Goal: Task Accomplishment & Management: Complete application form

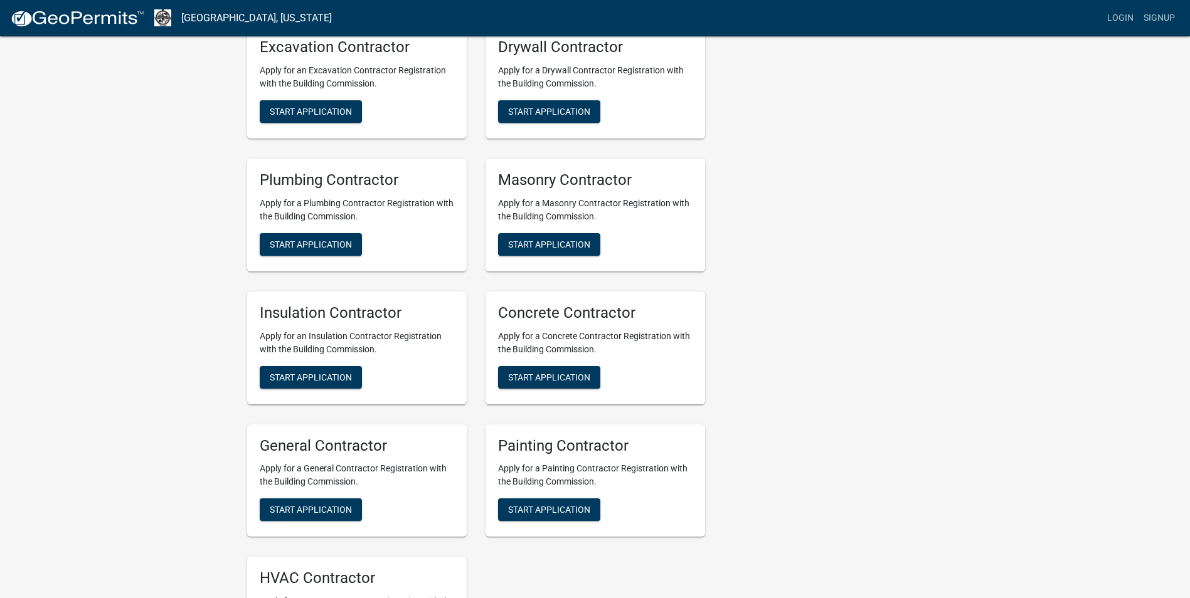
scroll to position [417, 0]
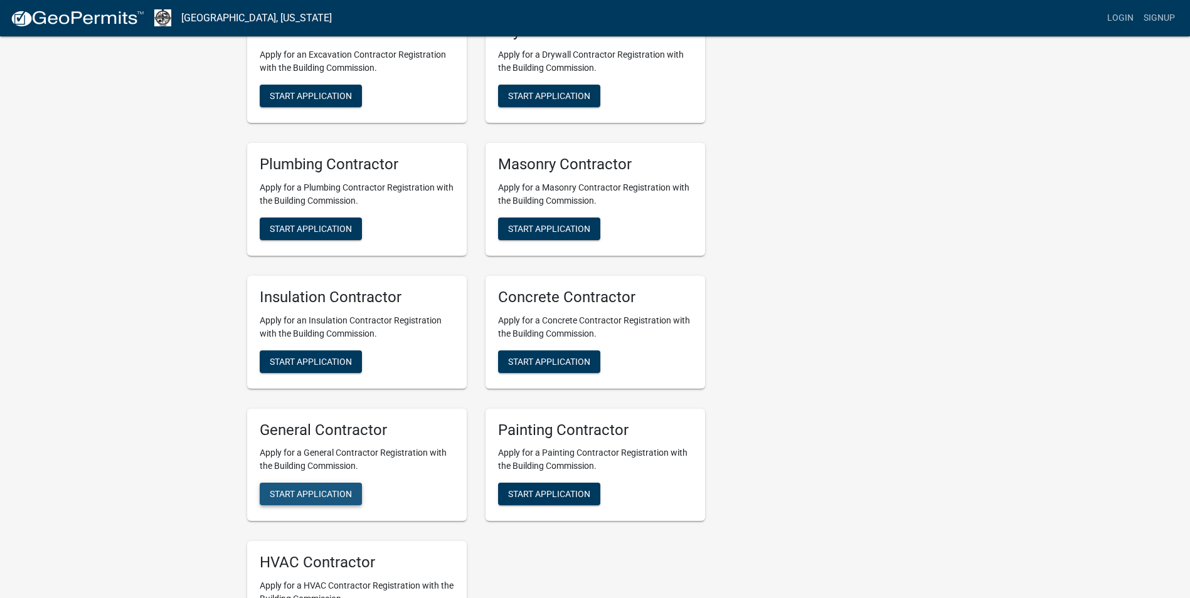
click at [321, 493] on span "Start Application" at bounding box center [311, 494] width 82 height 10
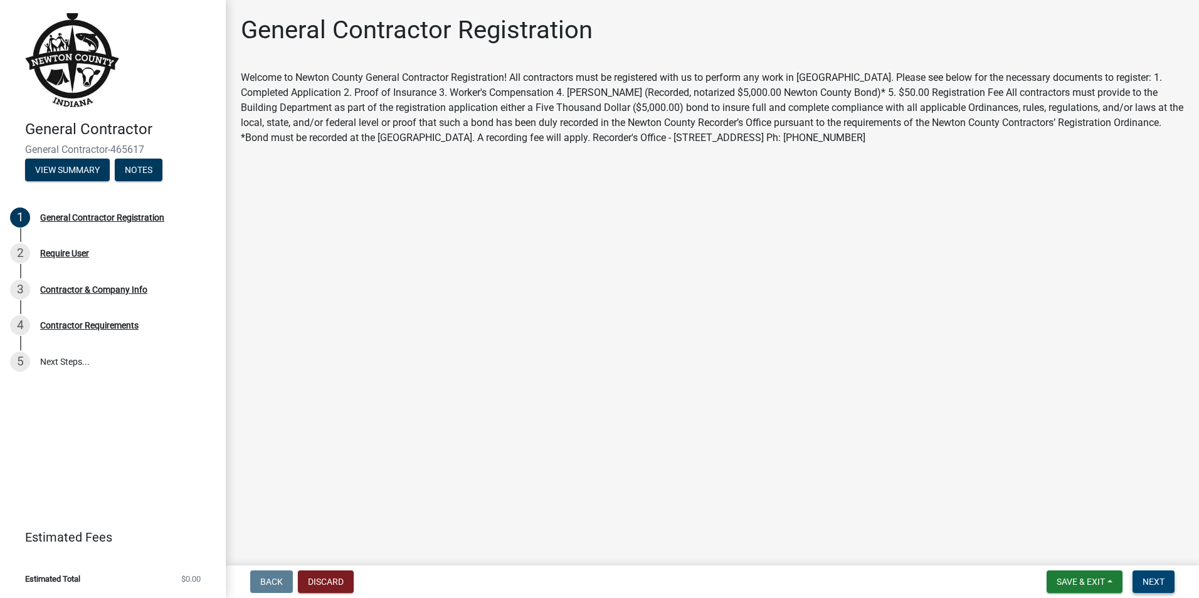
click at [1154, 577] on span "Next" at bounding box center [1154, 582] width 22 height 10
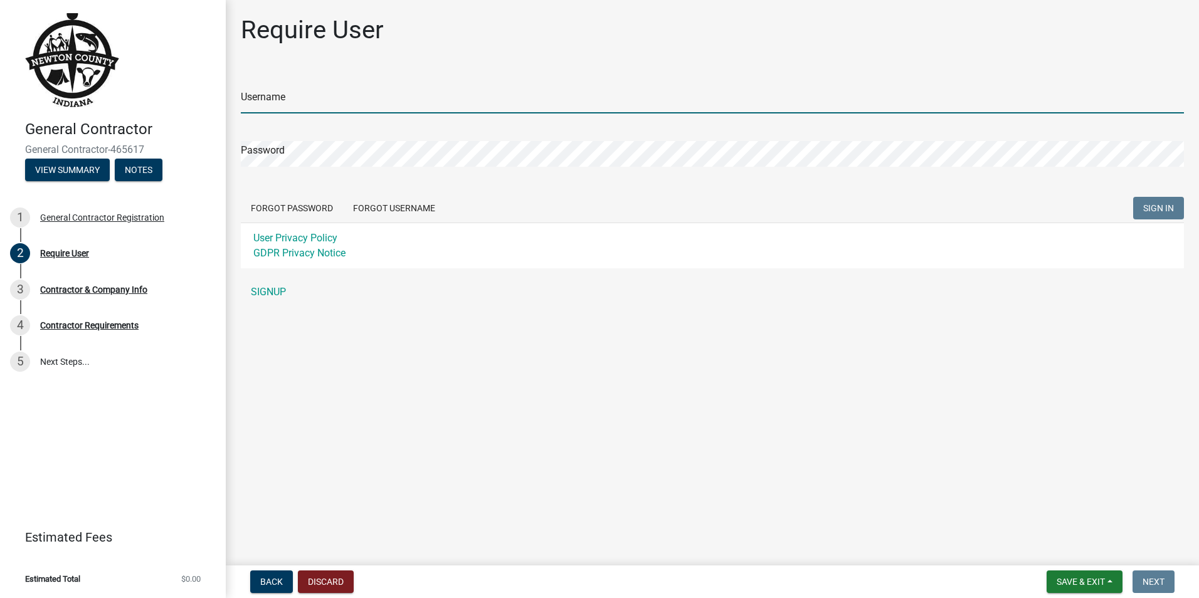
type input "assuredinsulation"
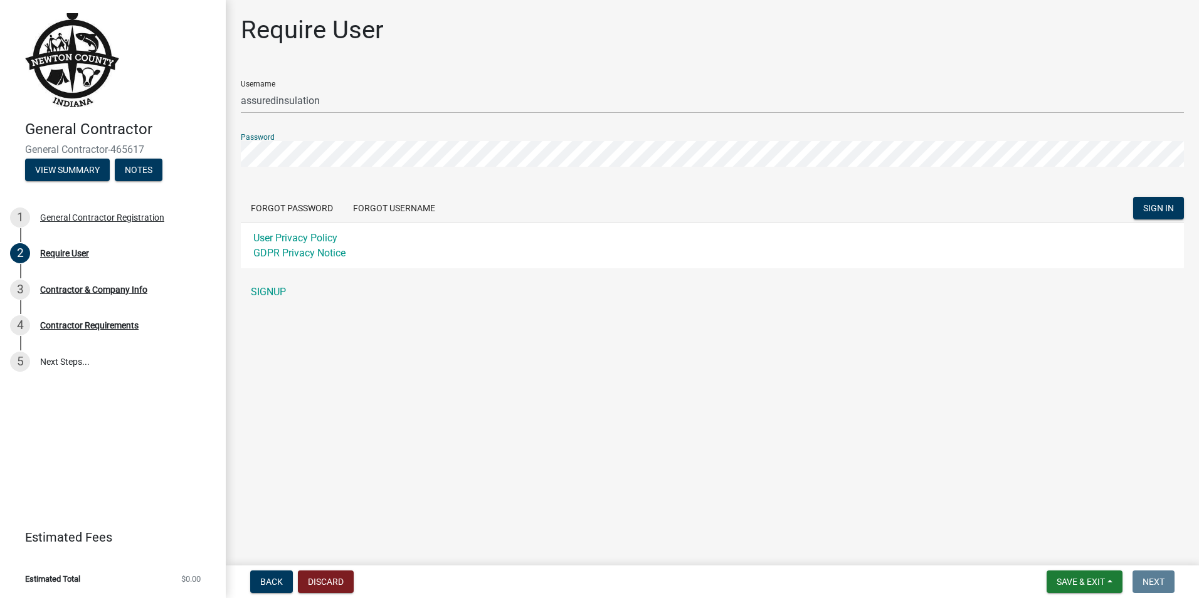
click at [779, 373] on main "Require User Username assuredinsulation Password Forgot Password Forgot Usernam…" at bounding box center [712, 280] width 973 height 561
click at [1175, 206] on button "SIGN IN" at bounding box center [1158, 208] width 51 height 23
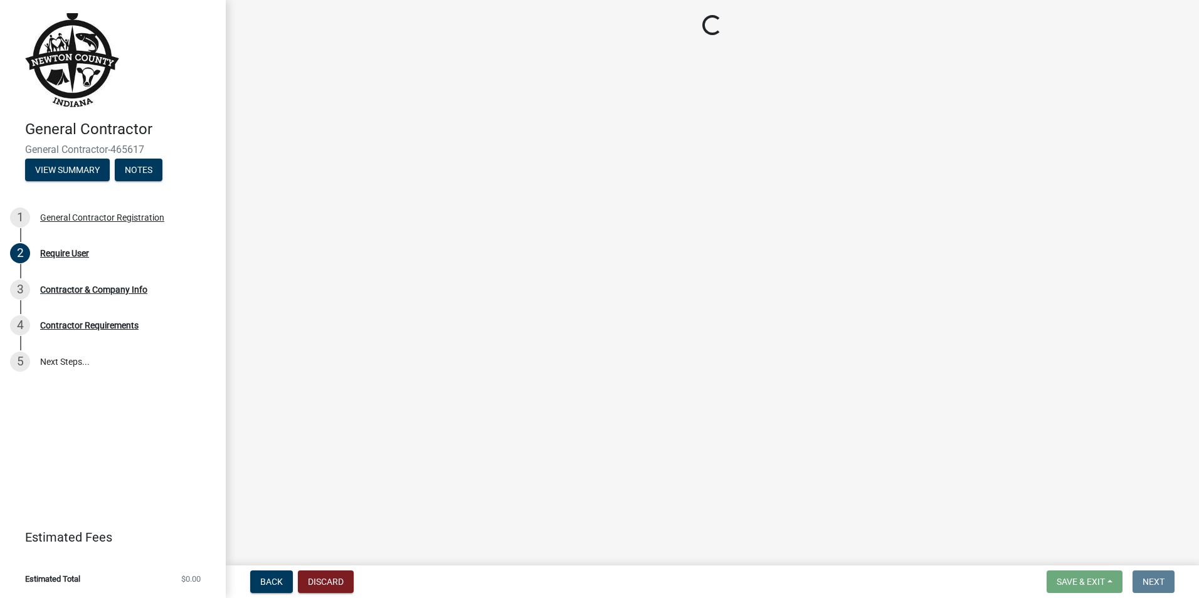
select select "IL"
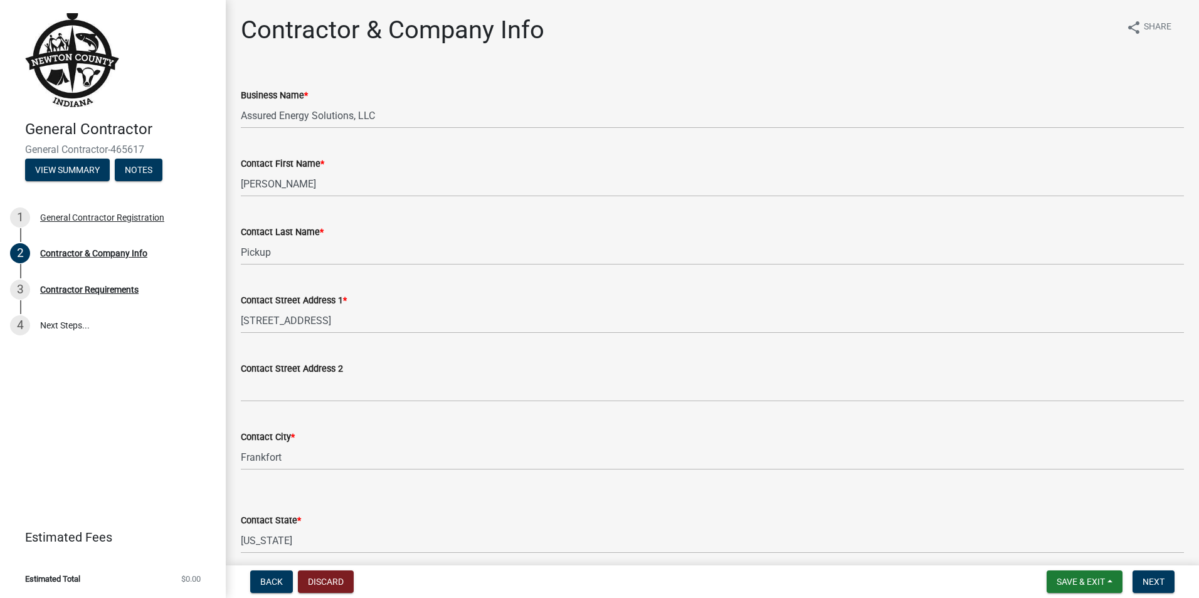
scroll to position [395, 0]
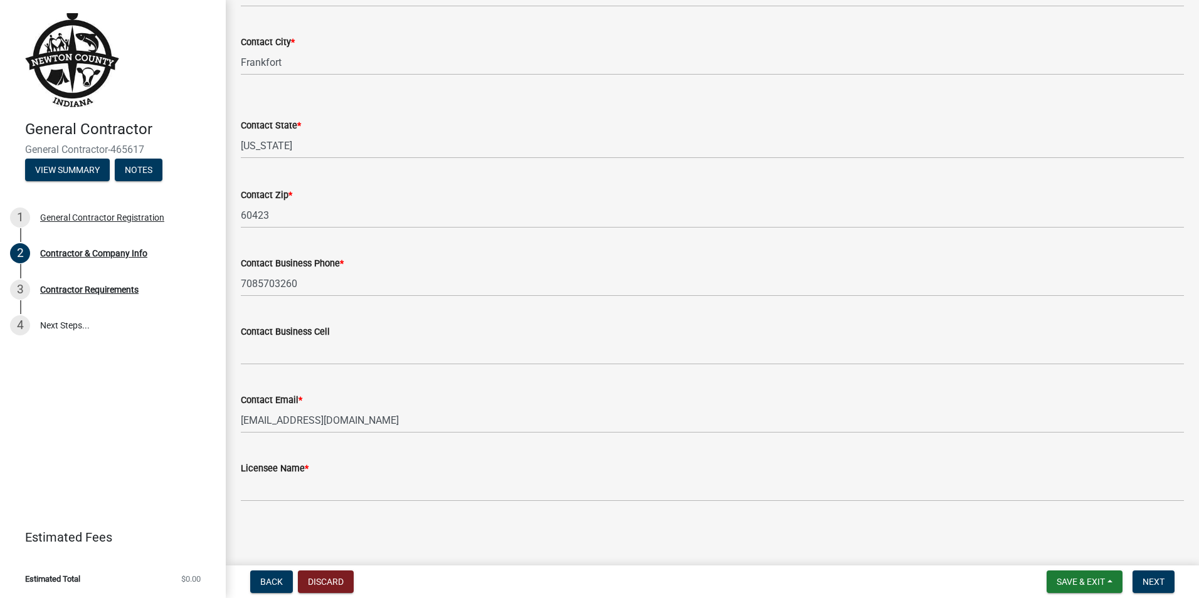
click at [268, 474] on div "Licensee Name *" at bounding box center [712, 468] width 943 height 15
click at [315, 471] on div "Licensee Name *" at bounding box center [712, 468] width 943 height 15
click at [1159, 583] on span "Next" at bounding box center [1154, 582] width 22 height 10
click at [1151, 583] on span "Next" at bounding box center [1154, 582] width 22 height 10
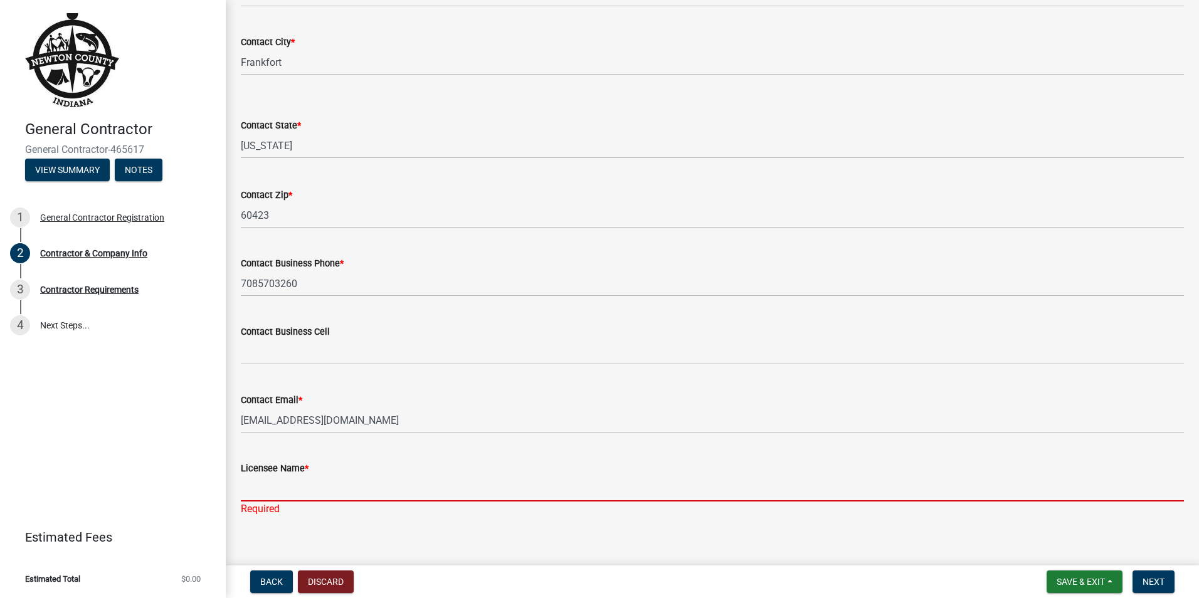
click at [245, 495] on input "Licensee Name *" at bounding box center [712, 489] width 943 height 26
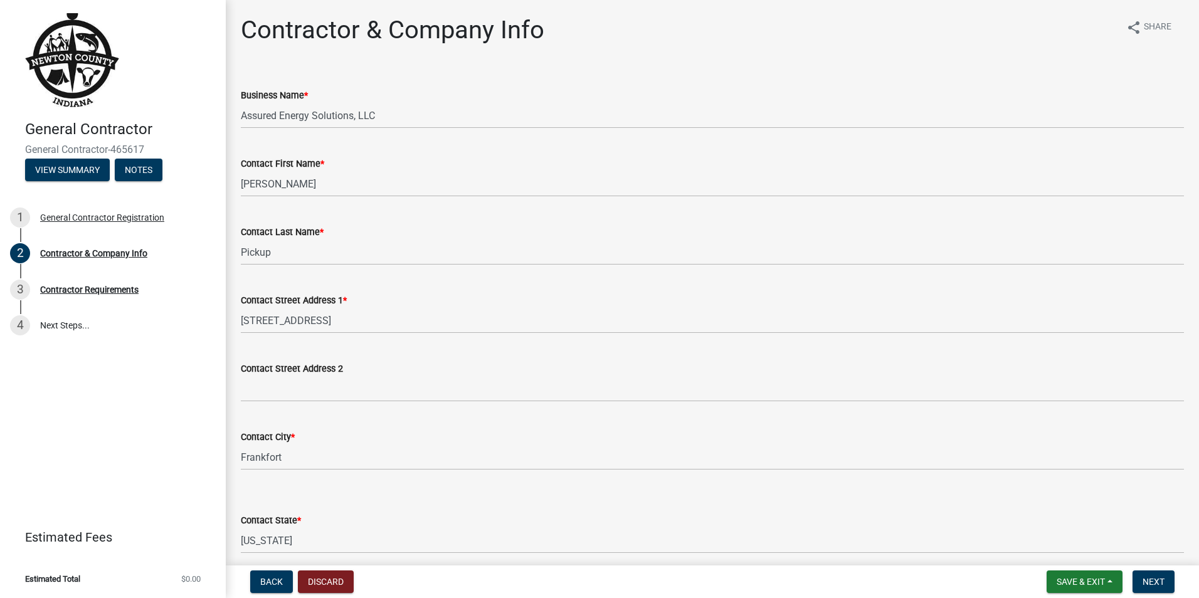
scroll to position [410, 0]
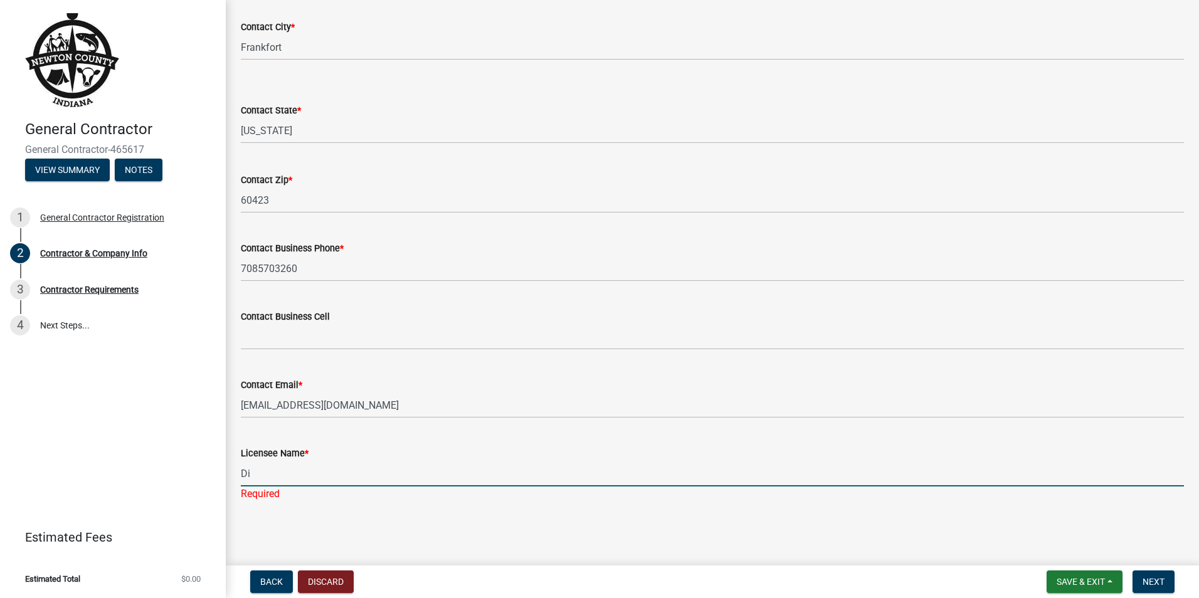
type input "D"
type input "A"
type input "[PERSON_NAME]-Assured Energy Solutions"
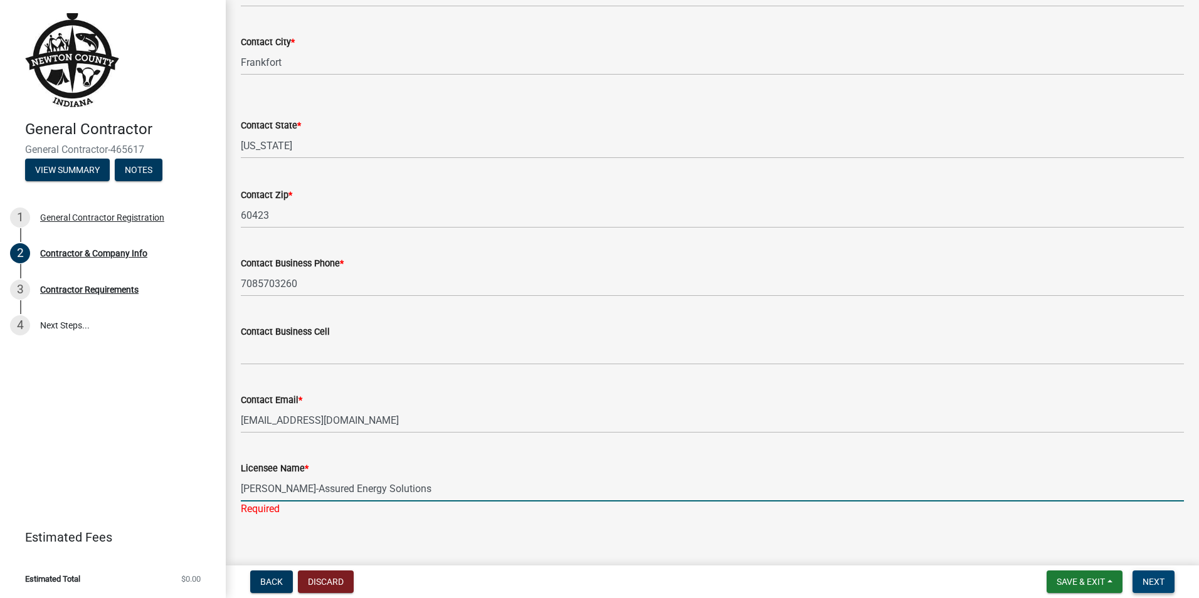
click at [1165, 574] on button "Next" at bounding box center [1154, 582] width 42 height 23
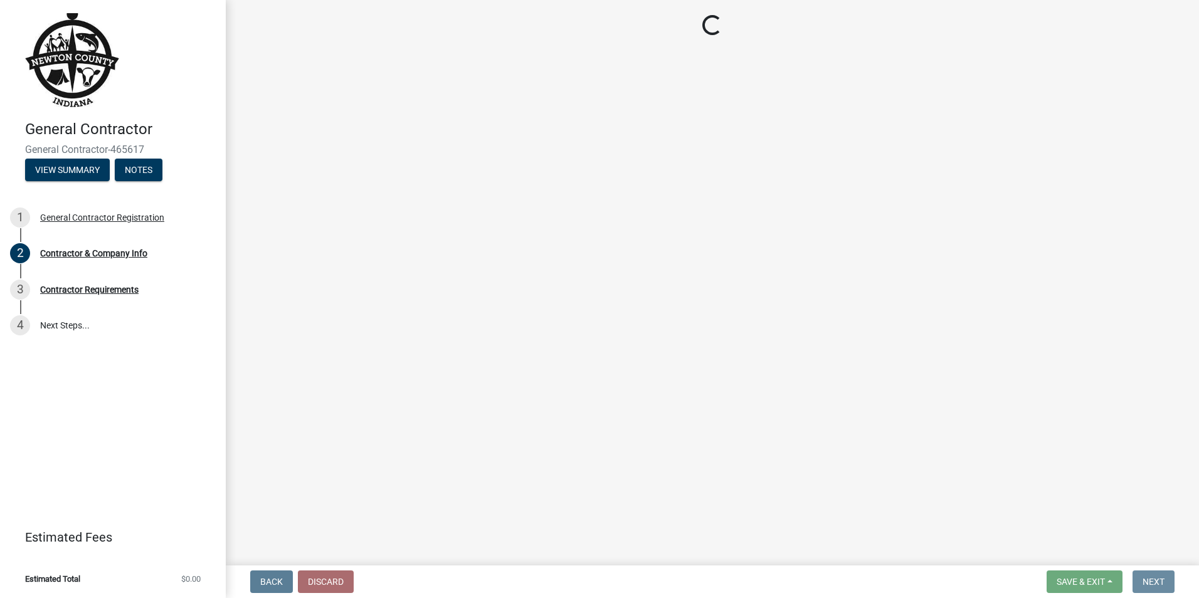
scroll to position [0, 0]
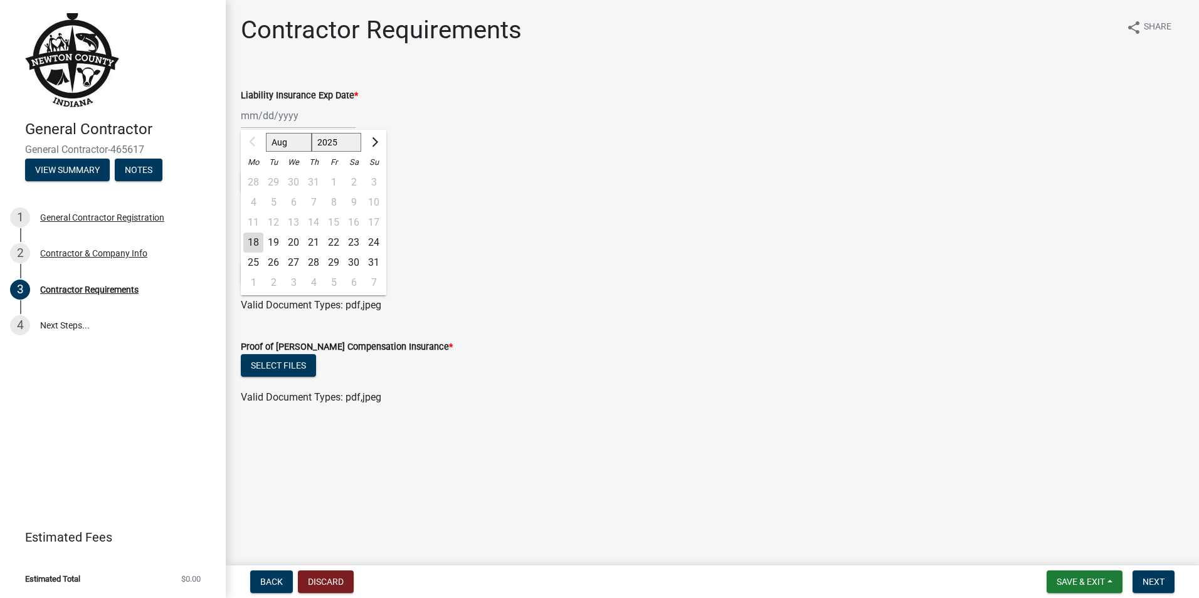
click at [301, 114] on div "Aug Sep Oct Nov [DATE] 2026 2027 2028 2029 2030 2031 2032 2033 2034 2035 2036 2…" at bounding box center [298, 116] width 115 height 26
click at [376, 144] on button "Next month" at bounding box center [373, 142] width 15 height 20
select select "9"
click at [374, 183] on div "7" at bounding box center [374, 182] width 20 height 20
type input "[DATE]"
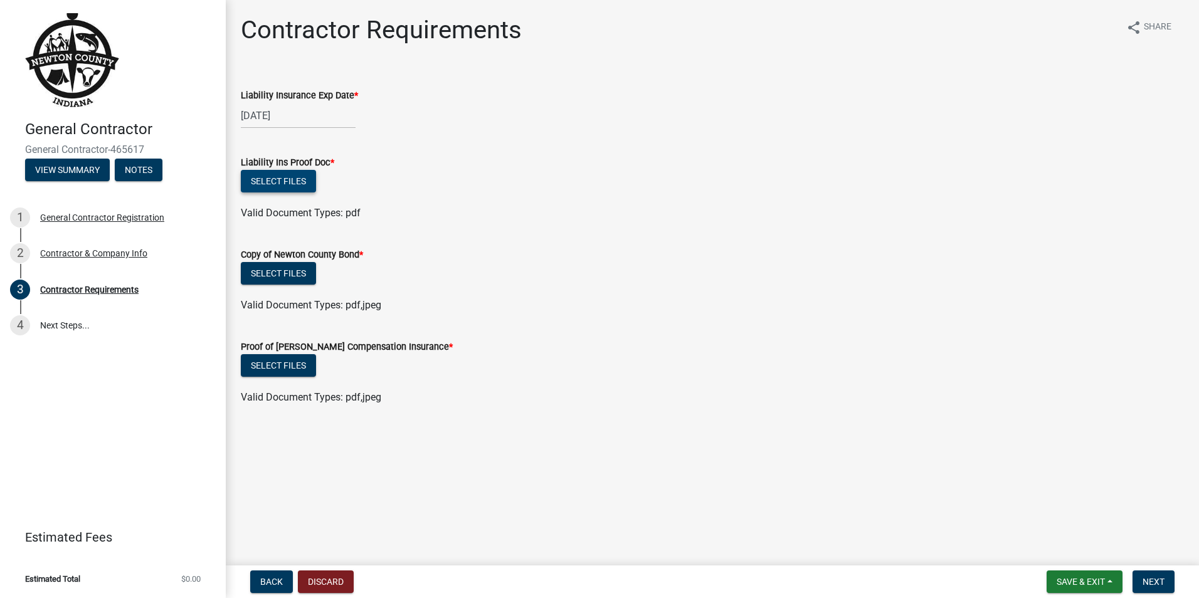
click at [297, 180] on button "Select files" at bounding box center [278, 181] width 75 height 23
click at [292, 182] on button "Select files" at bounding box center [278, 181] width 75 height 23
click at [265, 188] on button "Select files" at bounding box center [278, 181] width 75 height 23
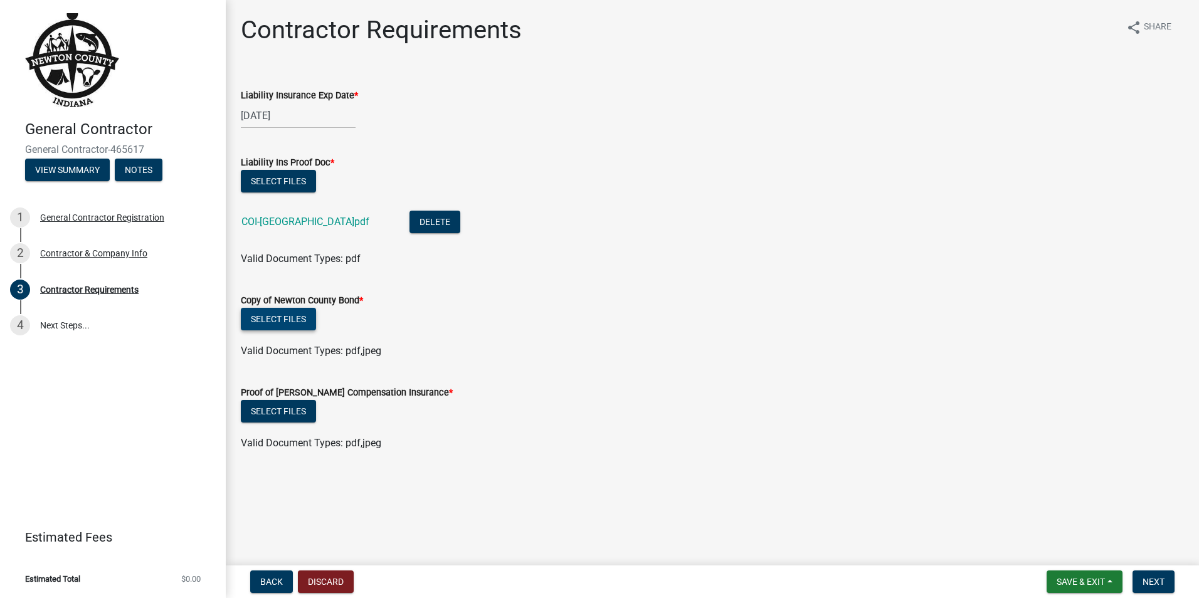
click at [292, 319] on button "Select files" at bounding box center [278, 319] width 75 height 23
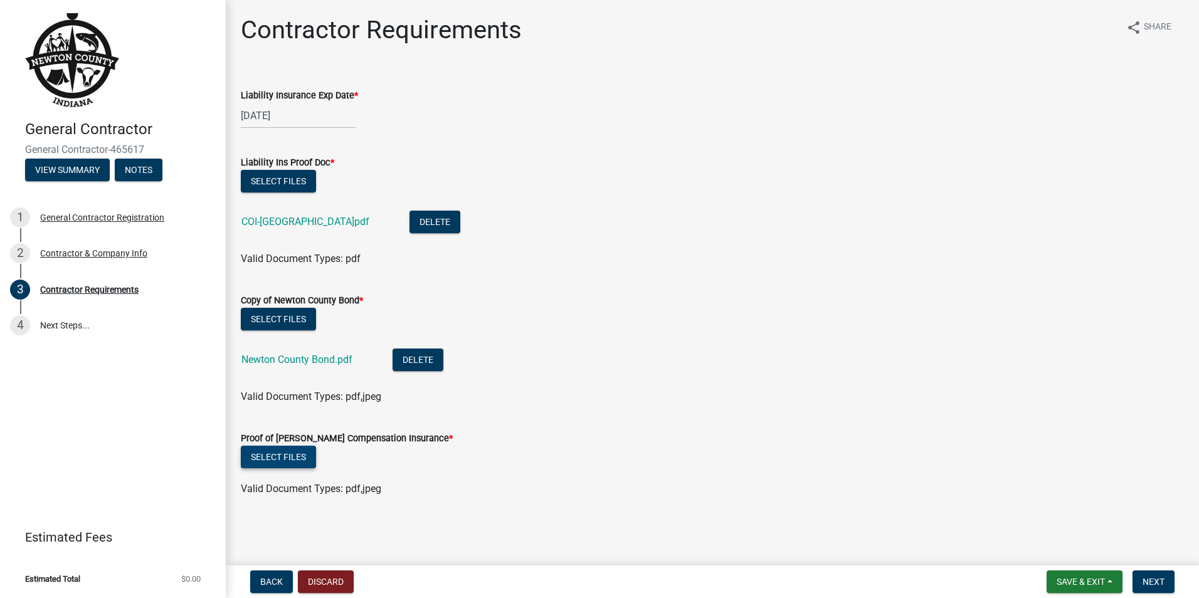
click at [275, 455] on button "Select files" at bounding box center [278, 457] width 75 height 23
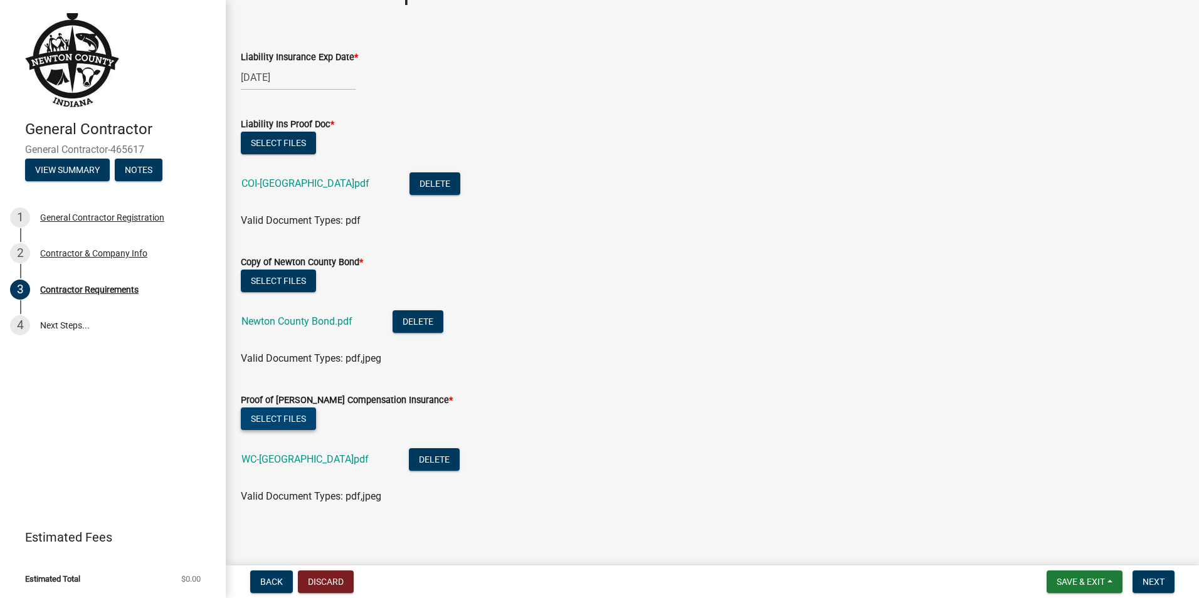
scroll to position [42, 0]
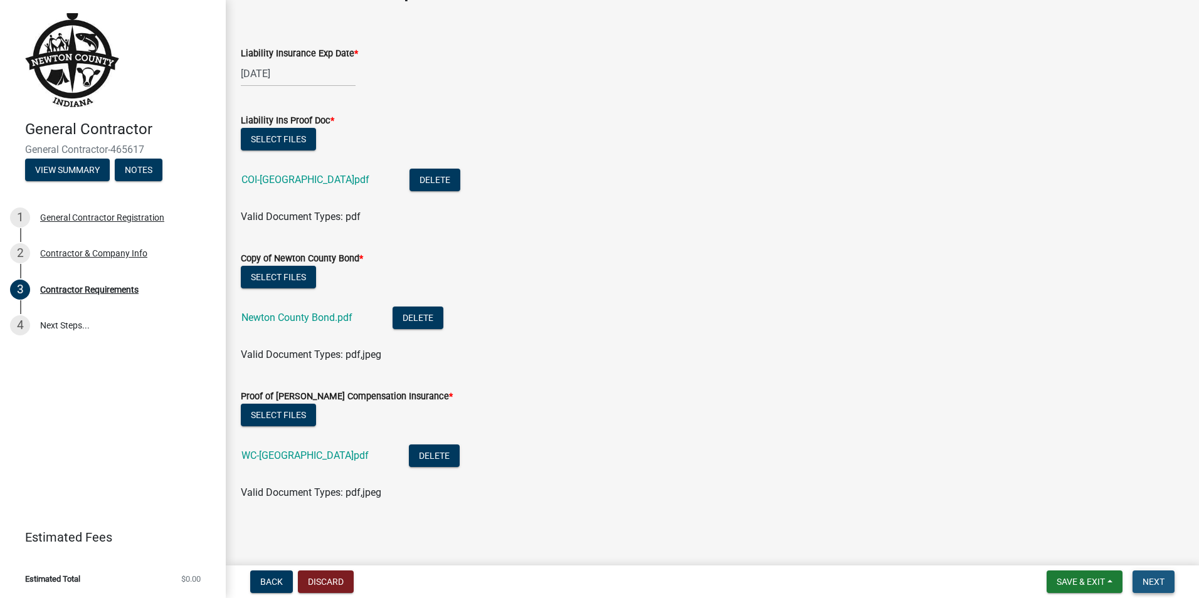
click at [1157, 576] on button "Next" at bounding box center [1154, 582] width 42 height 23
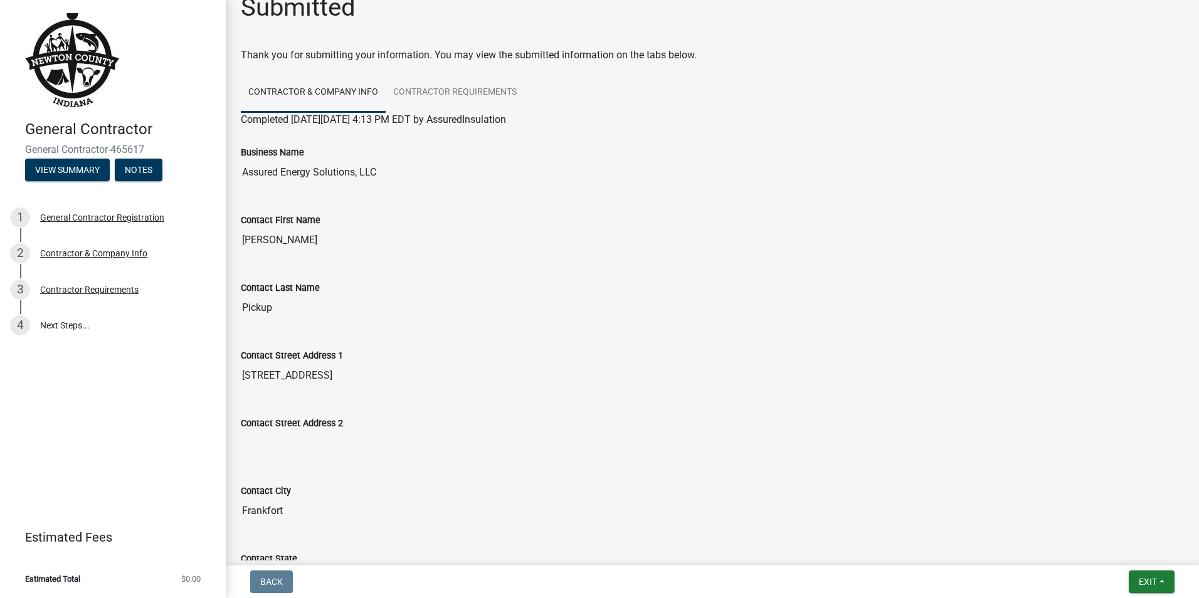
scroll to position [0, 0]
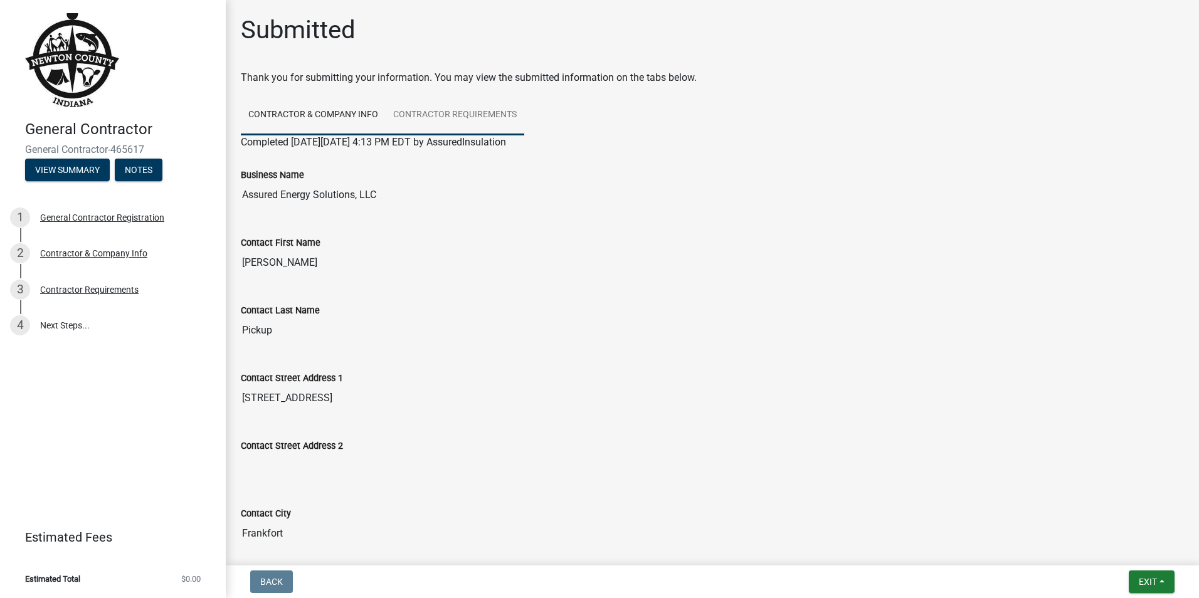
click at [456, 112] on link "Contractor Requirements" at bounding box center [455, 115] width 139 height 40
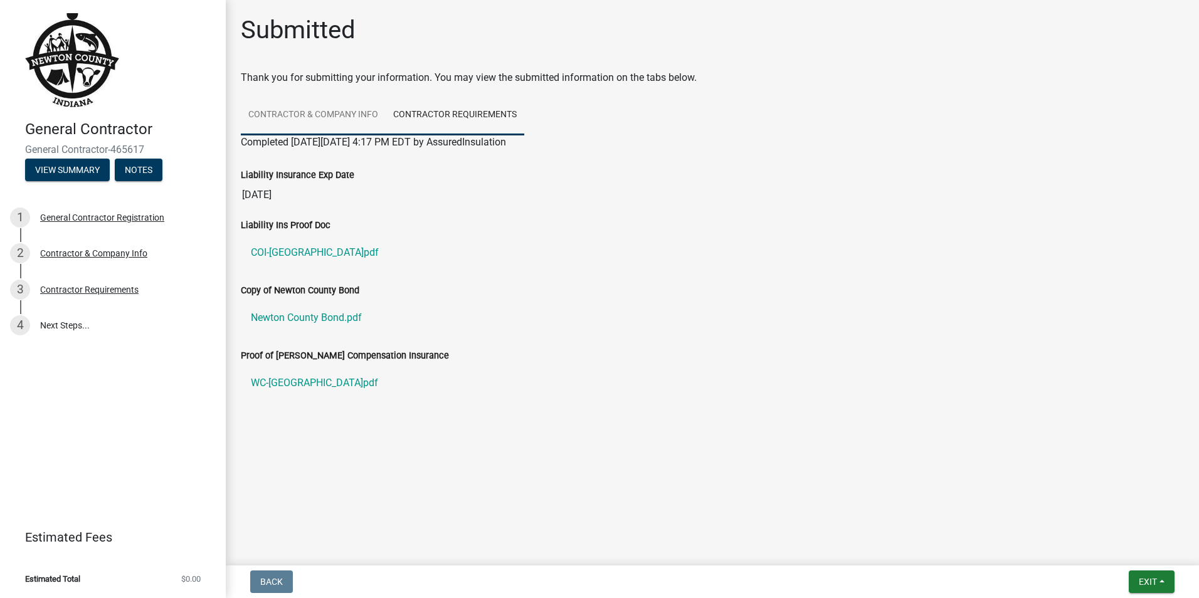
click at [300, 112] on link "Contractor & Company Info" at bounding box center [313, 115] width 145 height 40
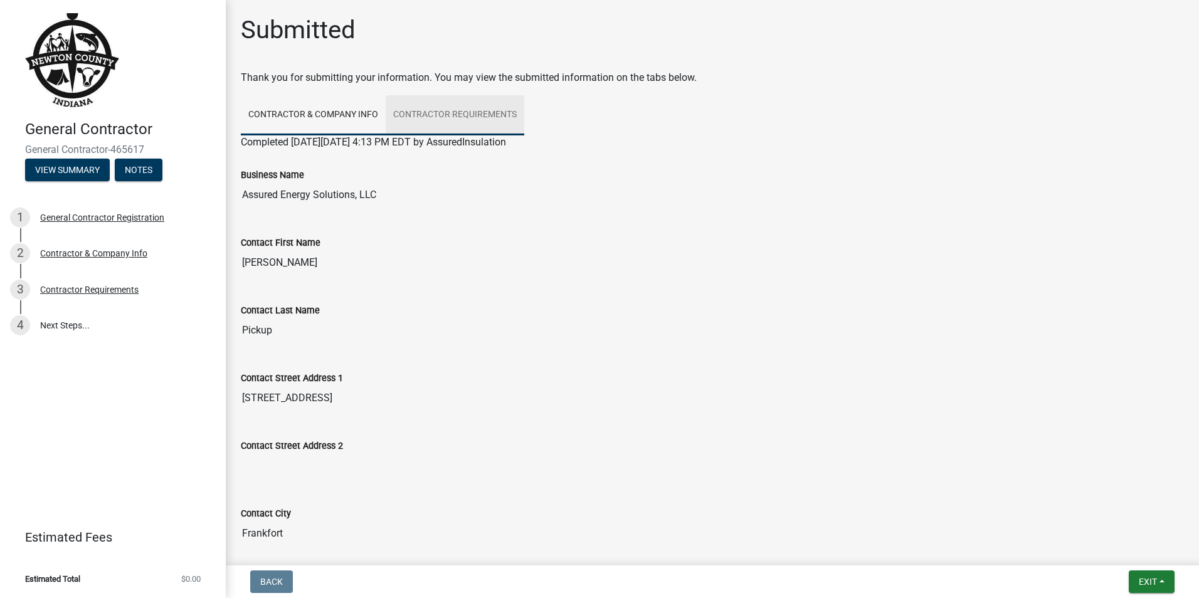
click at [468, 117] on link "Contractor Requirements" at bounding box center [455, 115] width 139 height 40
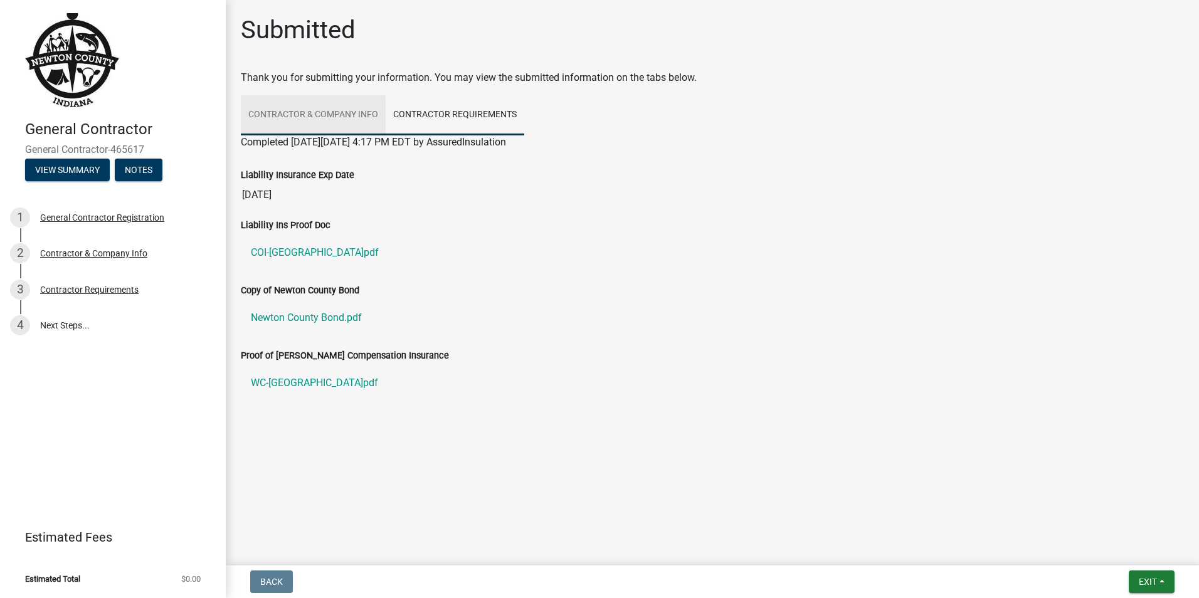
click at [321, 108] on link "Contractor & Company Info" at bounding box center [313, 115] width 145 height 40
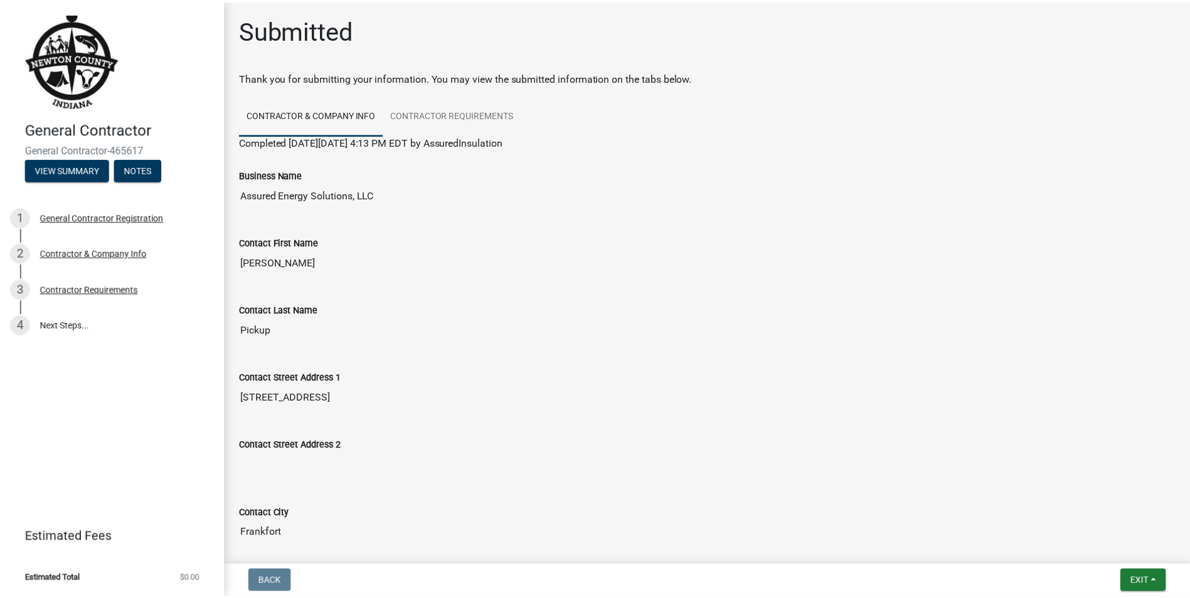
scroll to position [466, 0]
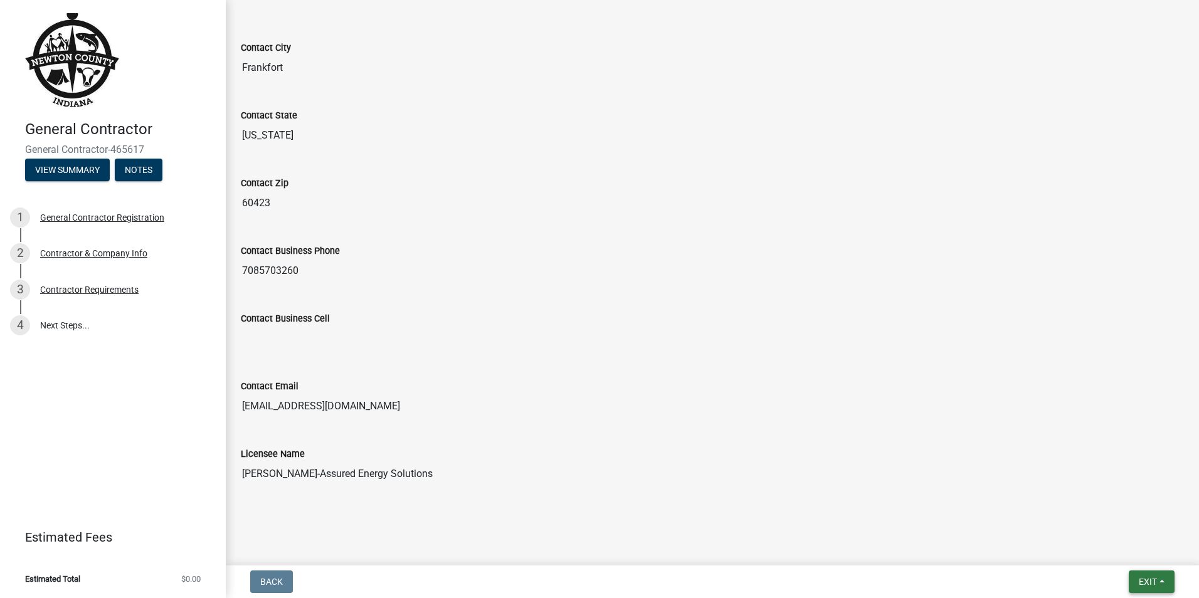
click at [1151, 583] on span "Exit" at bounding box center [1148, 582] width 18 height 10
click at [1098, 549] on button "Save & Exit" at bounding box center [1124, 549] width 100 height 30
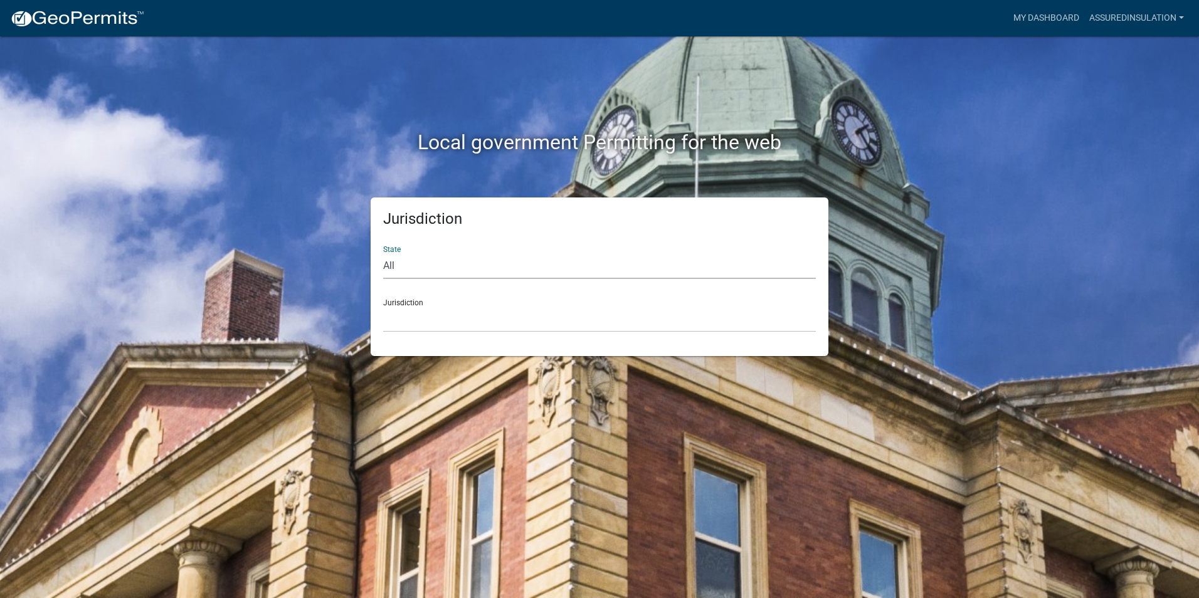
click at [461, 270] on select "All [US_STATE] [US_STATE] [US_STATE] [US_STATE] [US_STATE] [US_STATE] [US_STATE…" at bounding box center [599, 266] width 433 height 26
select select "[US_STATE]"
click at [383, 253] on select "All [US_STATE] [US_STATE] [US_STATE] [US_STATE] [US_STATE] [US_STATE] [US_STATE…" at bounding box center [599, 266] width 433 height 26
click at [463, 315] on select "City of [GEOGRAPHIC_DATA], [US_STATE] City of [GEOGRAPHIC_DATA], [US_STATE] Cit…" at bounding box center [599, 320] width 433 height 26
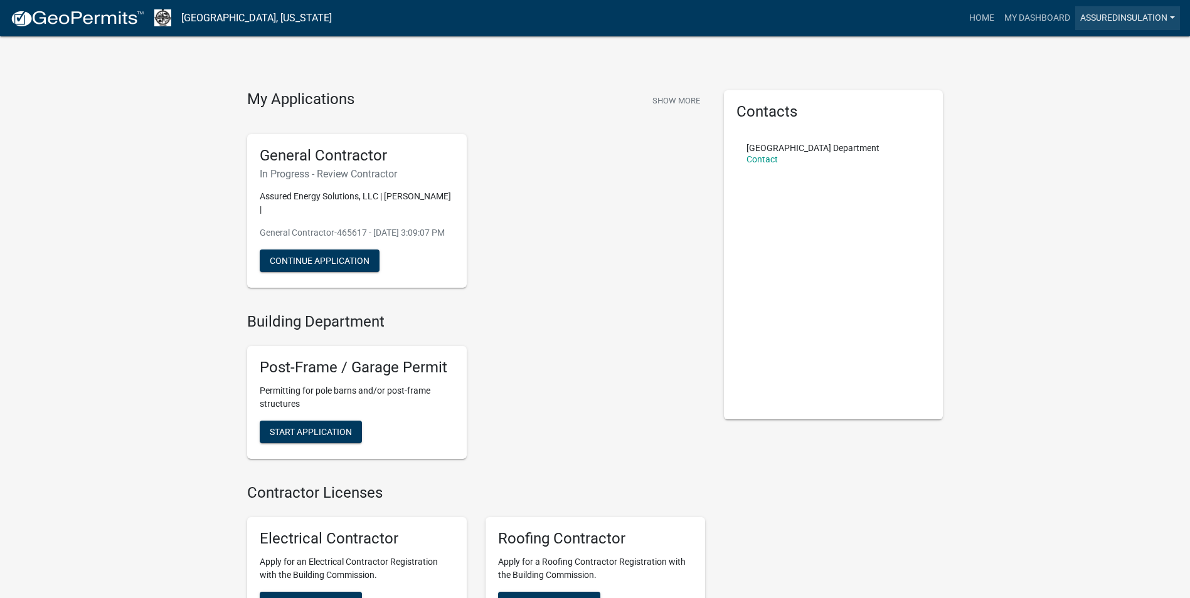
click at [1172, 13] on link "AssuredInsulation" at bounding box center [1127, 18] width 105 height 24
click at [1106, 51] on link "Account" at bounding box center [1125, 51] width 107 height 30
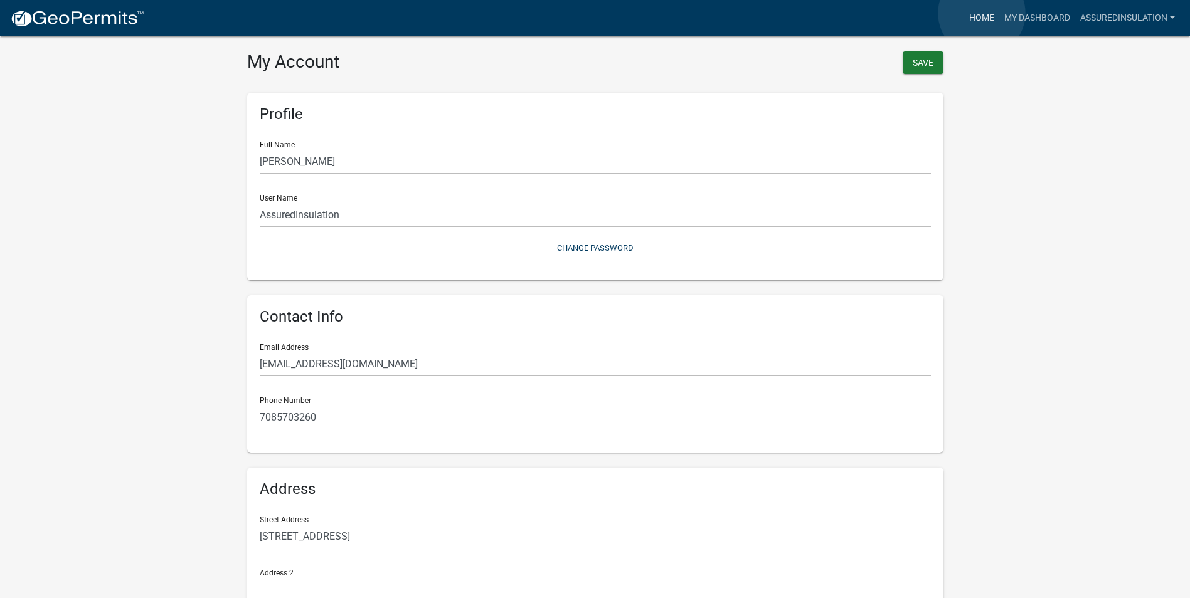
click at [981, 13] on link "Home" at bounding box center [981, 18] width 35 height 24
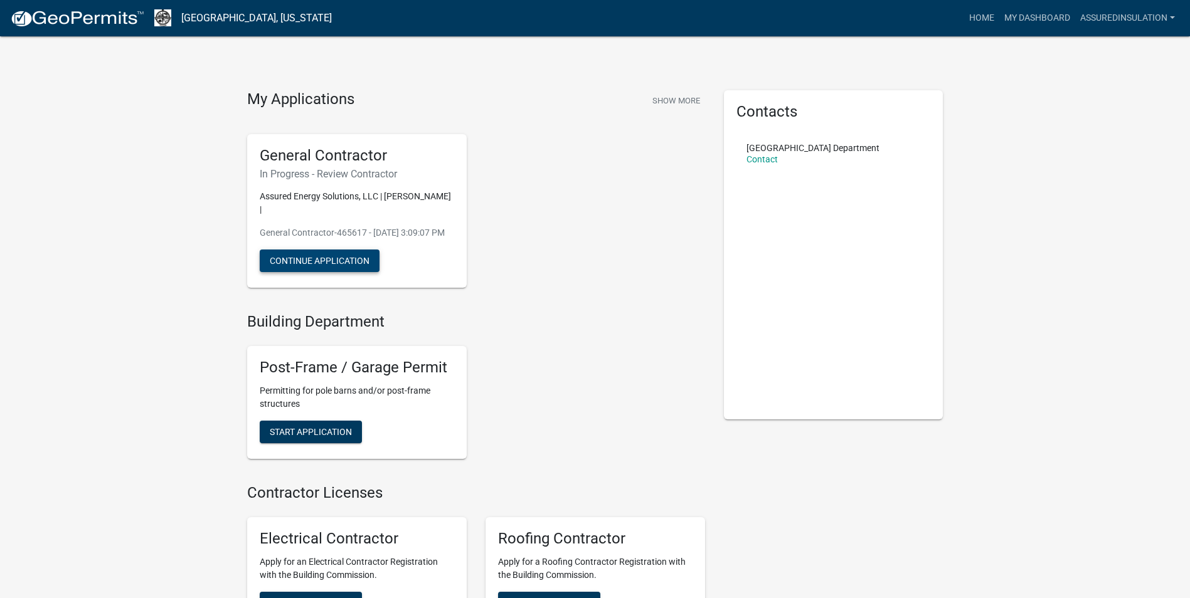
click at [319, 262] on button "Continue Application" at bounding box center [320, 261] width 120 height 23
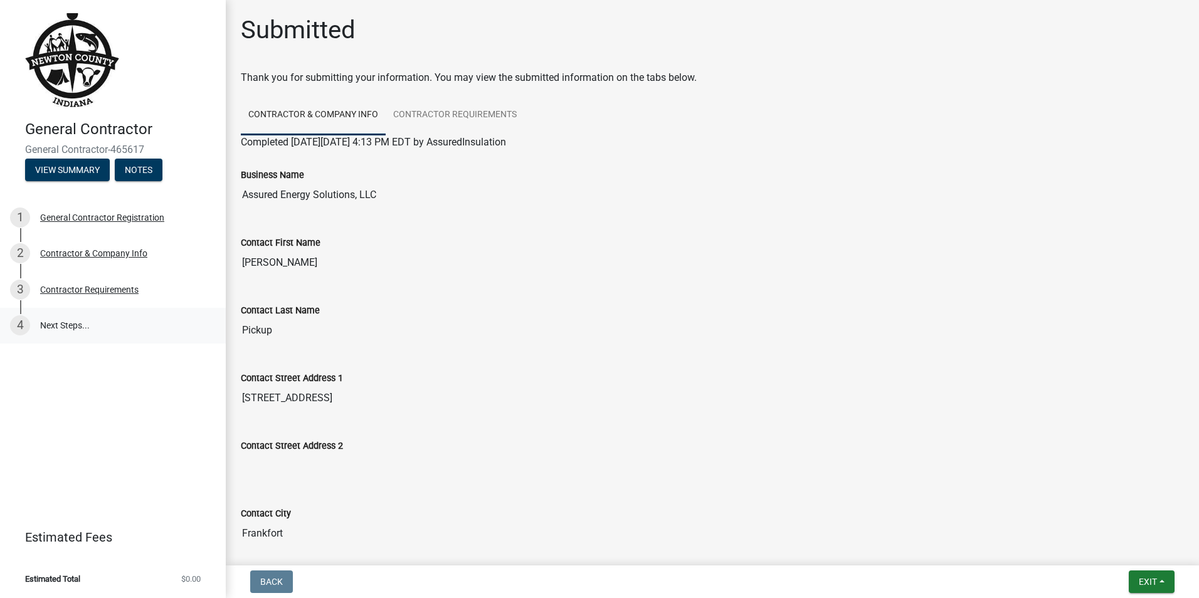
click at [75, 327] on link "4 Next Steps..." at bounding box center [113, 326] width 226 height 36
click at [108, 290] on div "Contractor Requirements" at bounding box center [89, 289] width 98 height 9
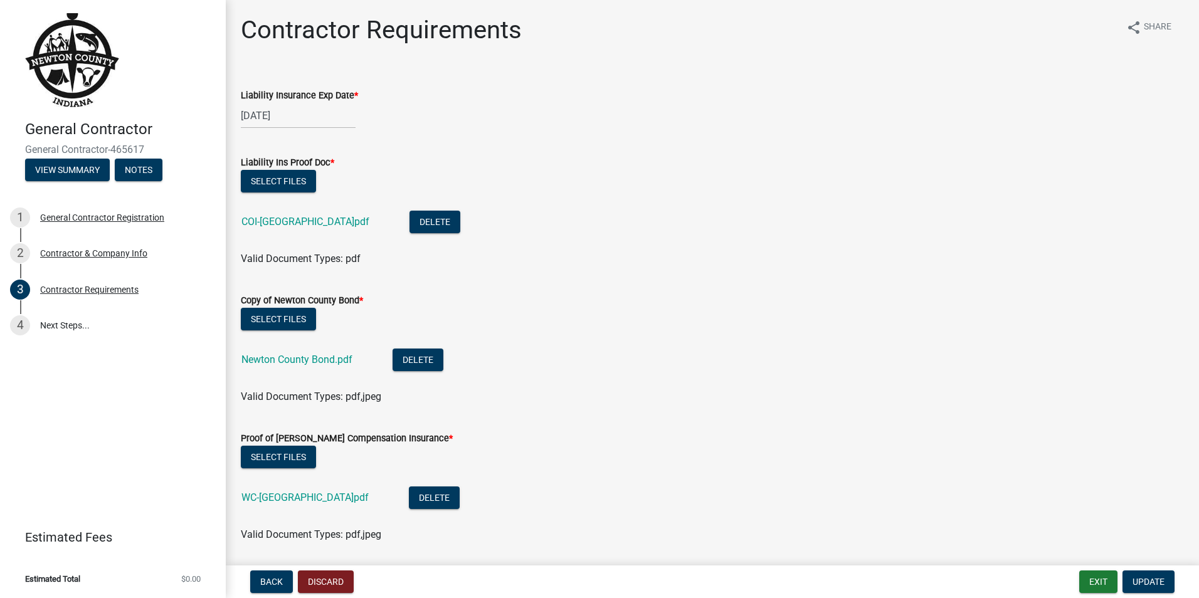
scroll to position [42, 0]
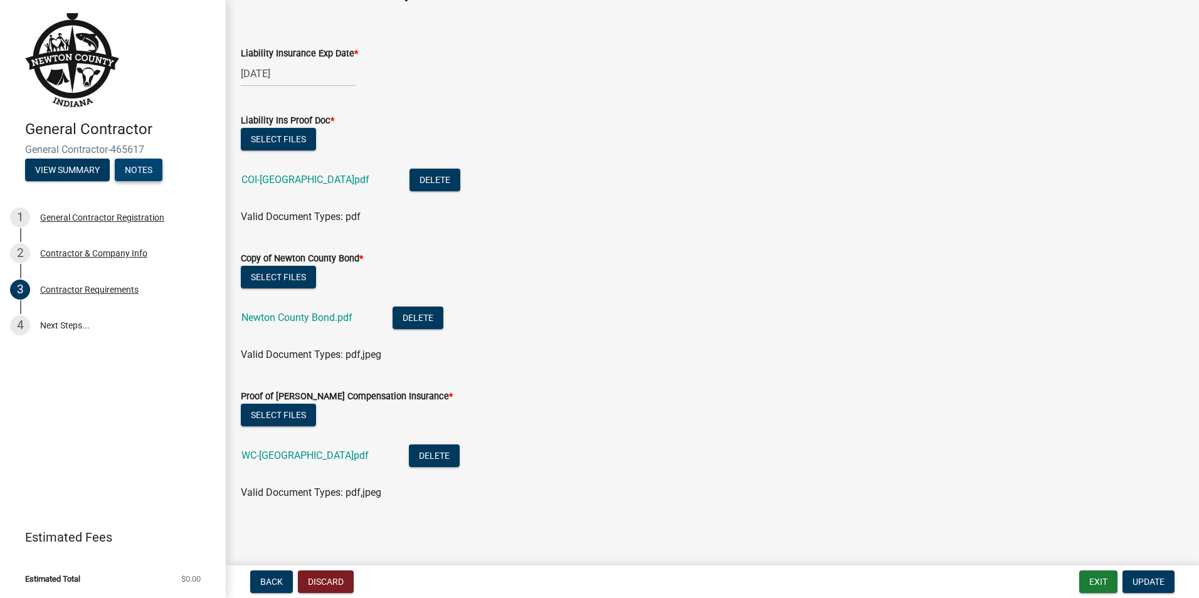
click at [134, 164] on button "Notes" at bounding box center [139, 170] width 48 height 23
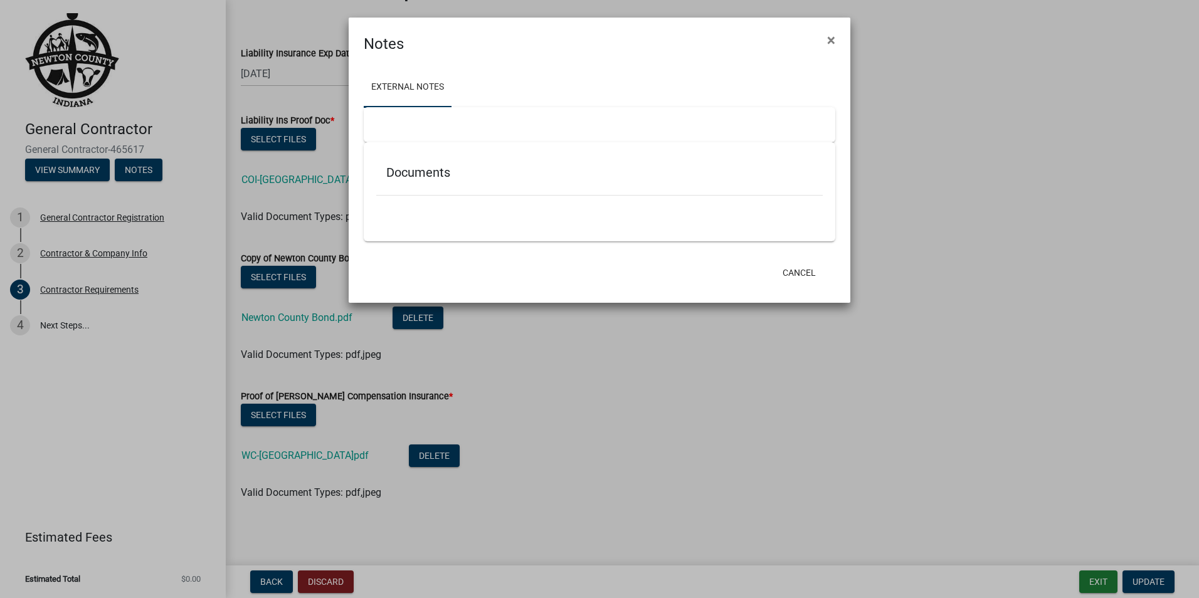
click at [89, 89] on ngb-modal-window "Notes × External Notes Documents Cancel" at bounding box center [599, 299] width 1199 height 598
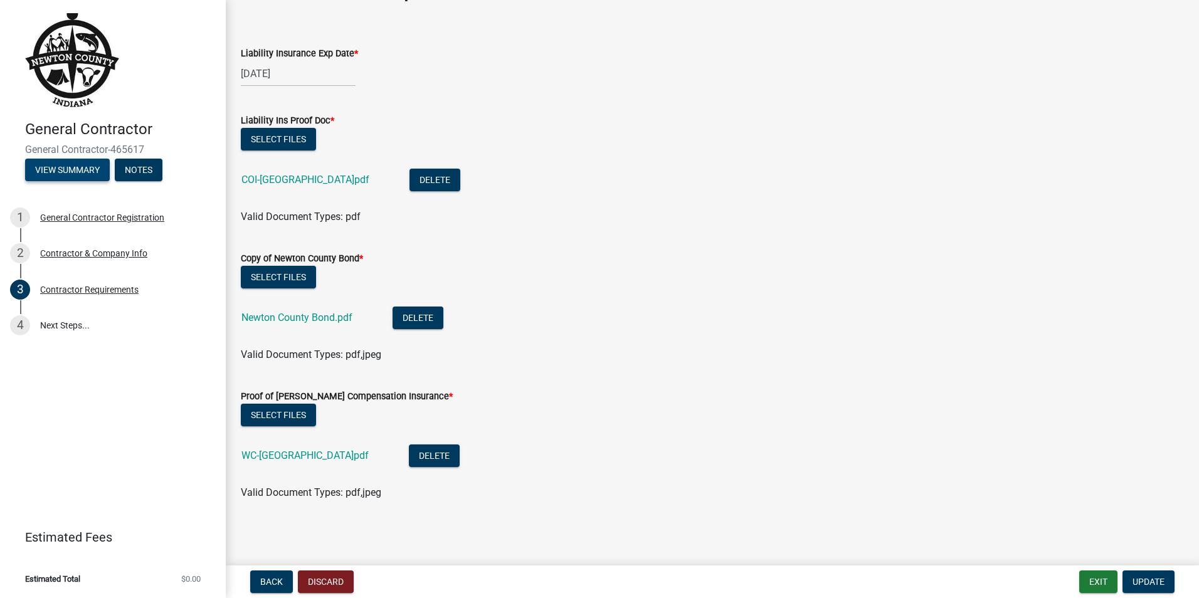
click at [80, 159] on button "View Summary" at bounding box center [67, 170] width 85 height 23
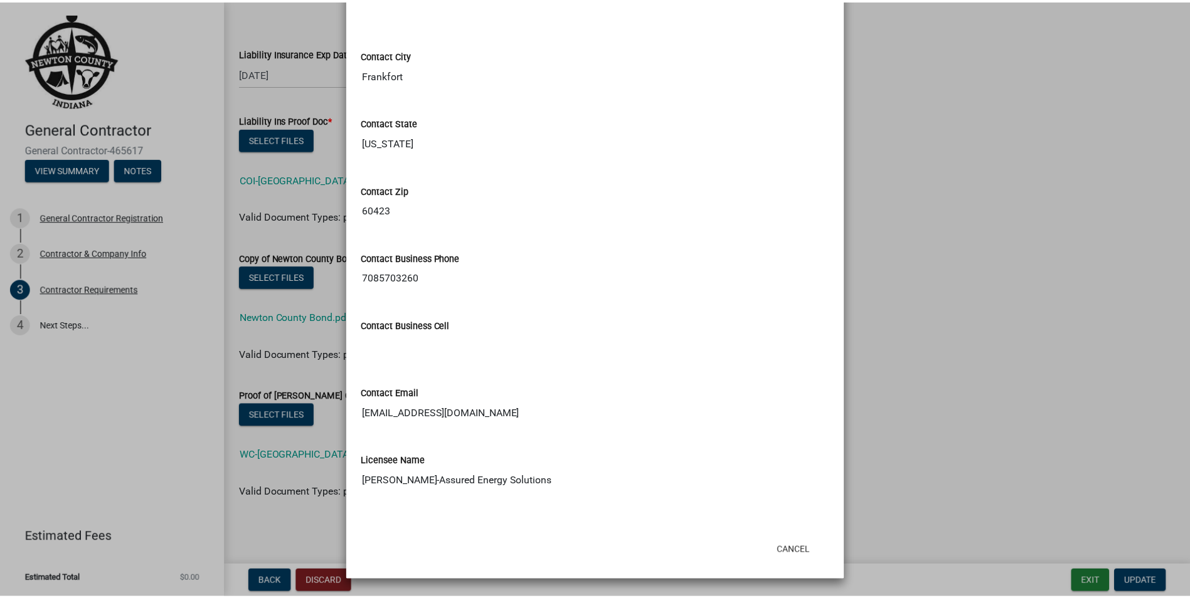
scroll to position [0, 0]
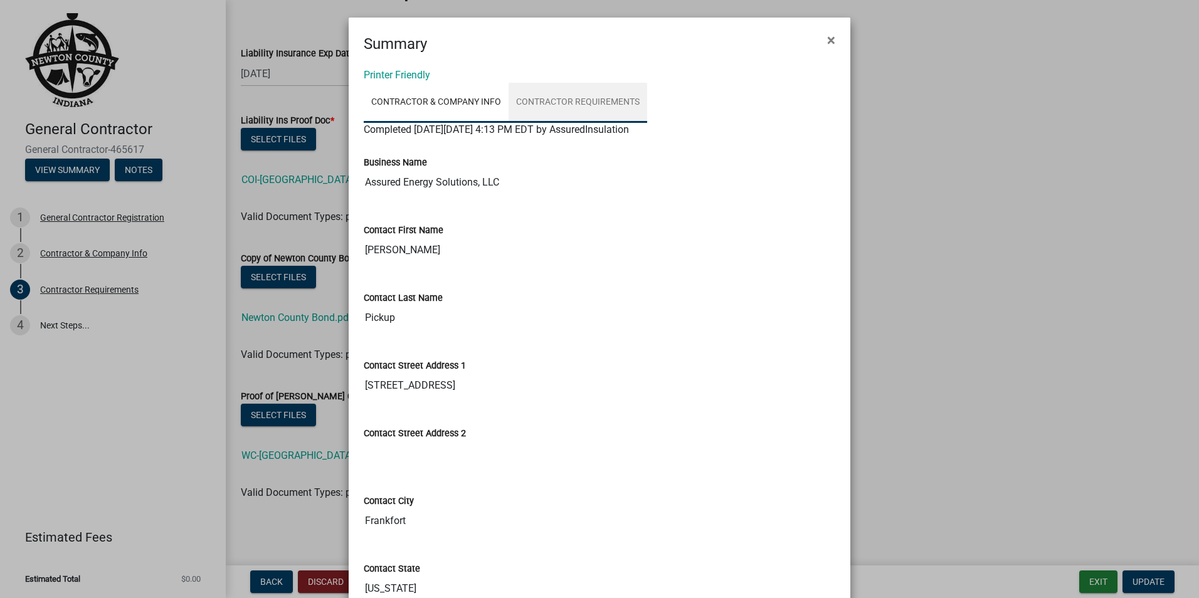
click at [554, 101] on link "Contractor Requirements" at bounding box center [578, 103] width 139 height 40
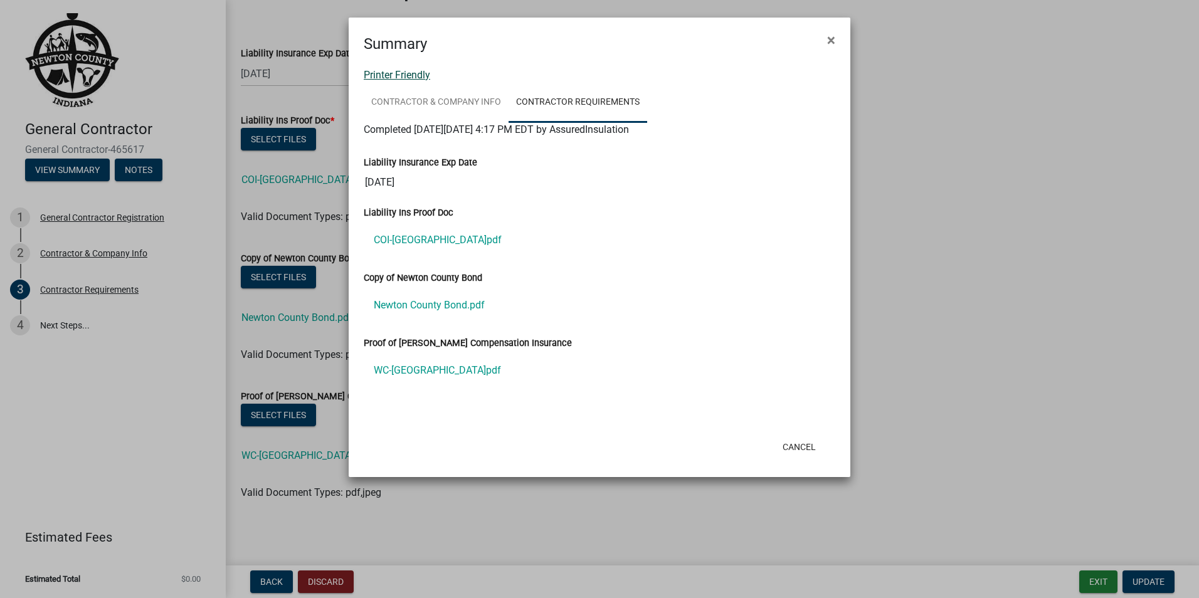
click at [413, 75] on link "Printer Friendly" at bounding box center [397, 75] width 66 height 12
click at [837, 36] on button "×" at bounding box center [831, 40] width 28 height 35
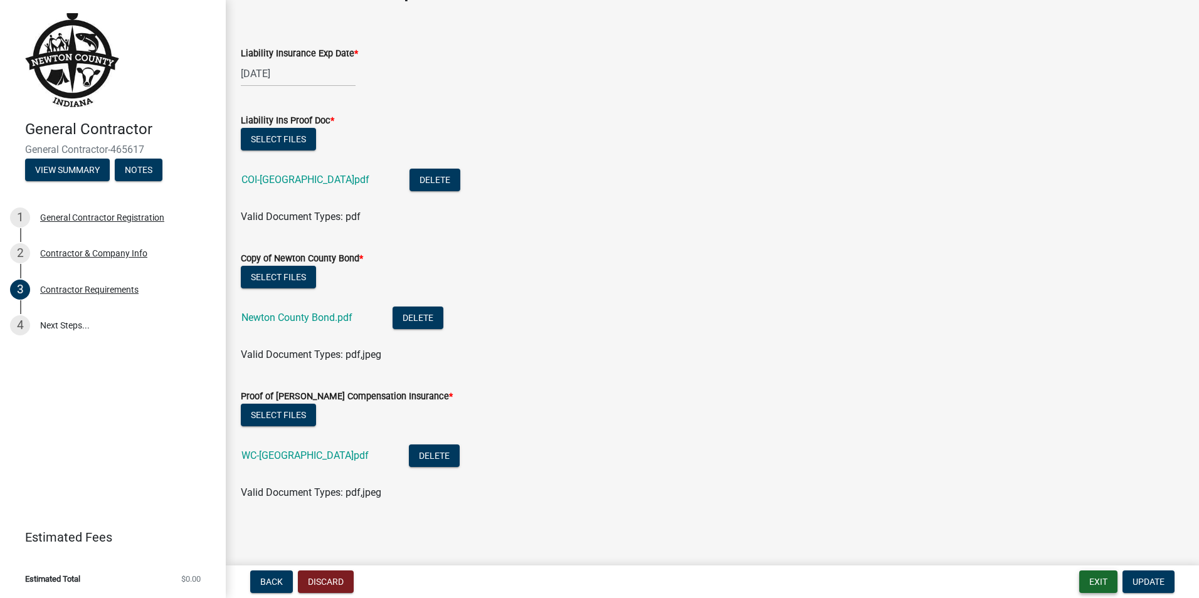
click at [1106, 579] on button "Exit" at bounding box center [1098, 582] width 38 height 23
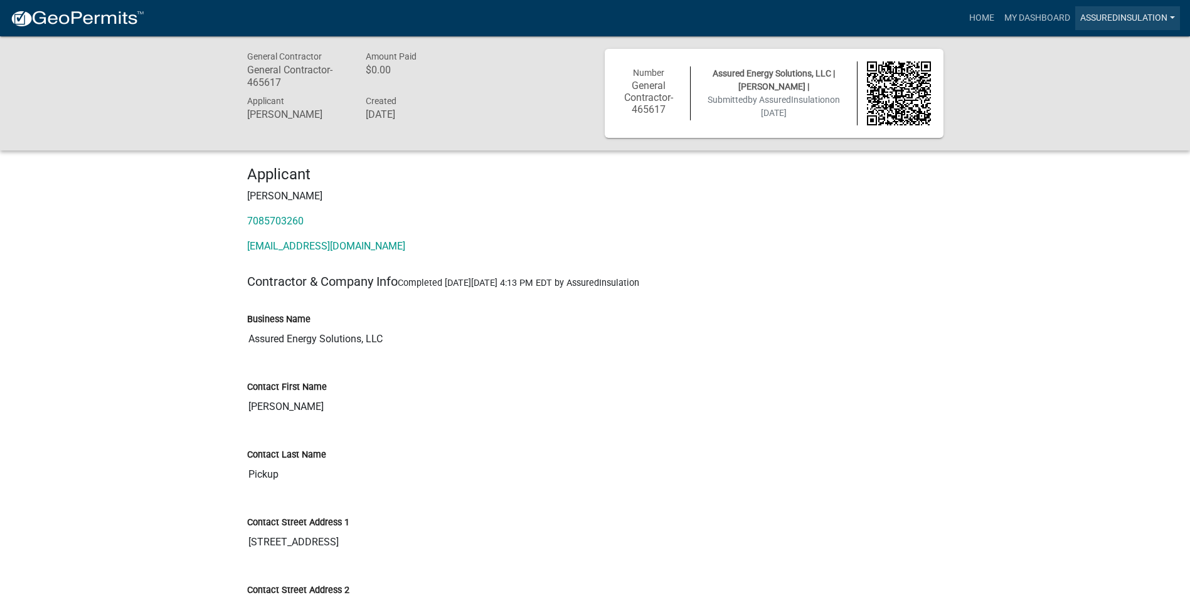
click at [1173, 15] on link "AssuredInsulation" at bounding box center [1127, 18] width 105 height 24
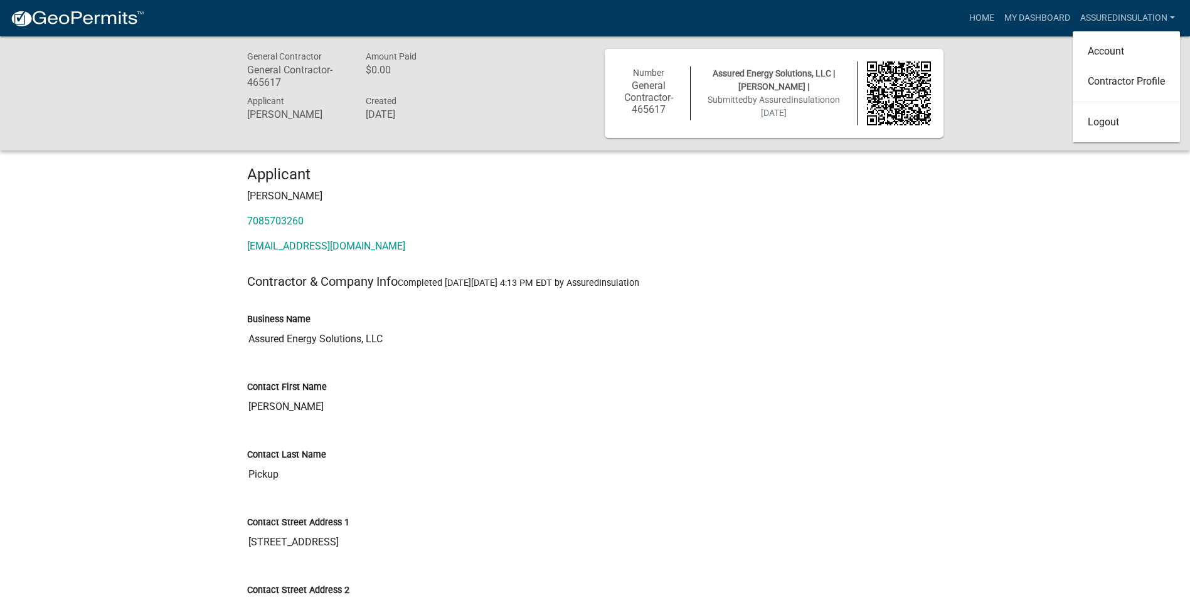
click at [557, 100] on div "Applicant Diana Pickup Created August 18, 2025" at bounding box center [416, 109] width 357 height 32
